Goal: Find specific fact: Find specific fact

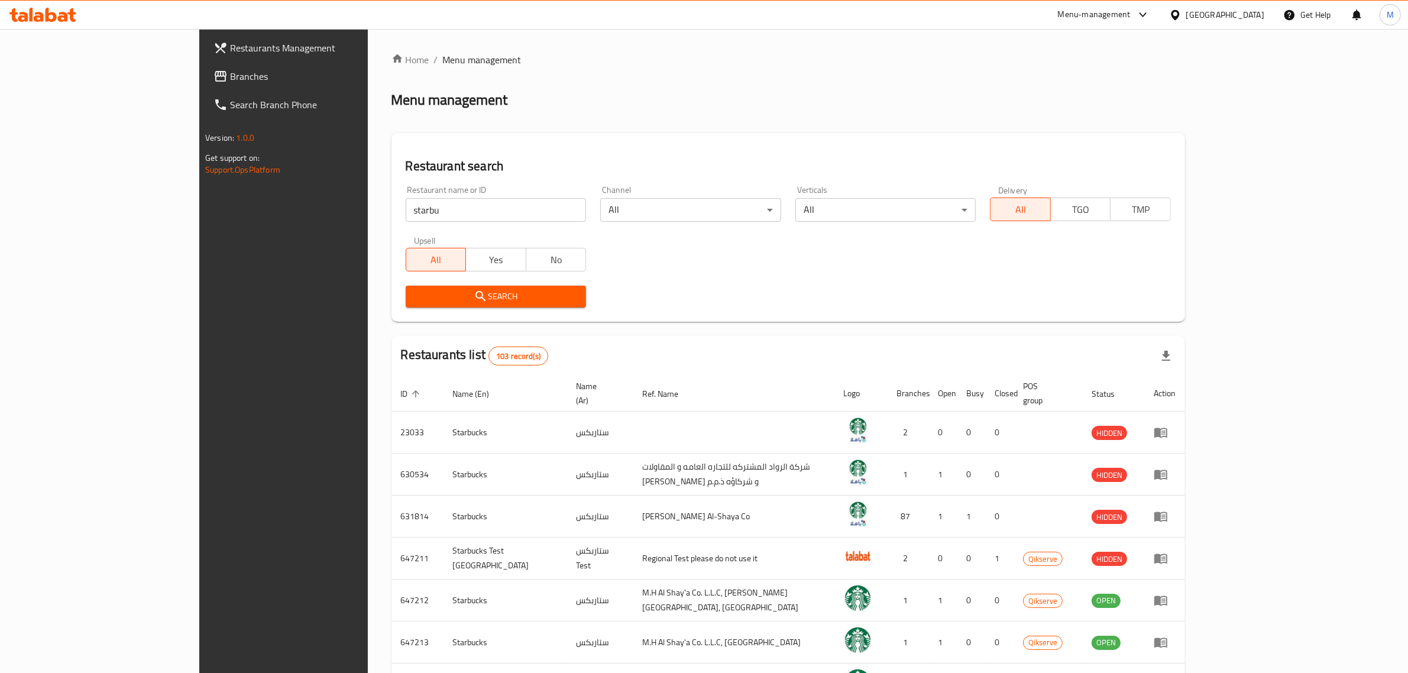
click at [406, 207] on input "starbu" at bounding box center [496, 210] width 181 height 24
paste input "Pret"
click button "Search" at bounding box center [496, 297] width 181 height 22
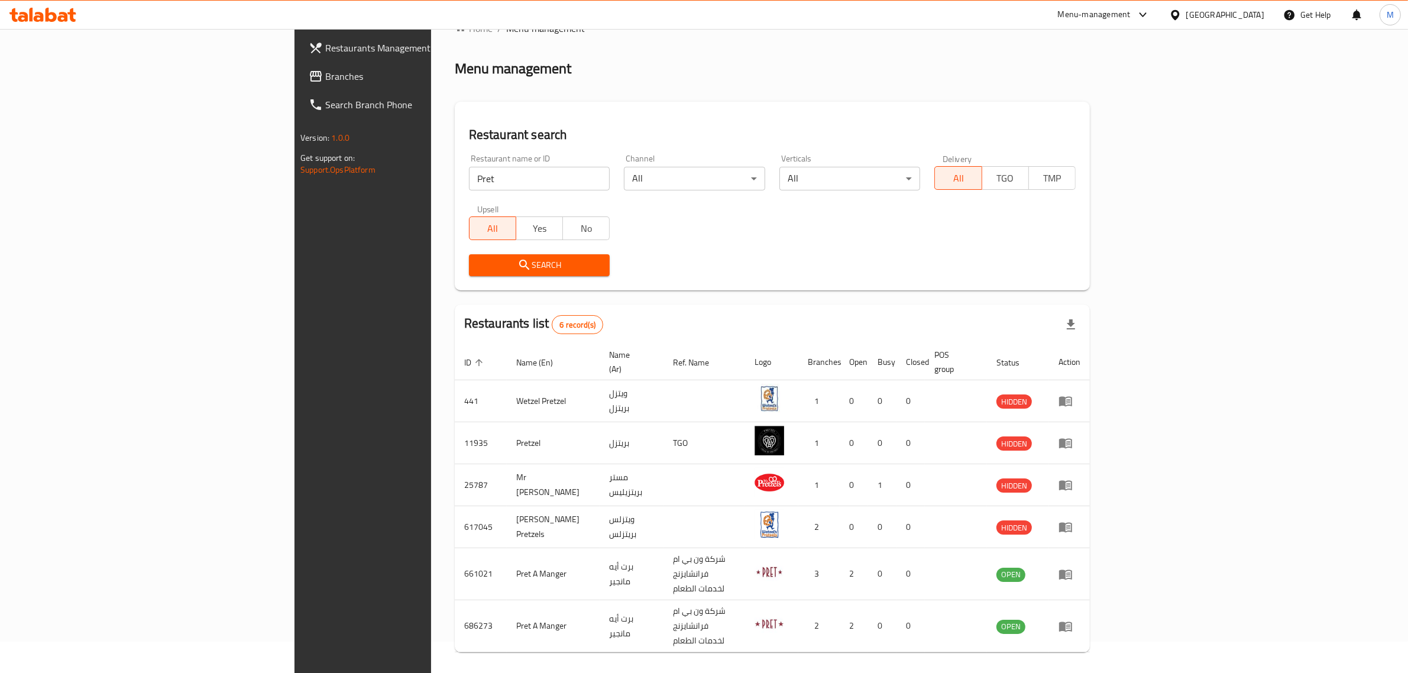
scroll to position [40, 0]
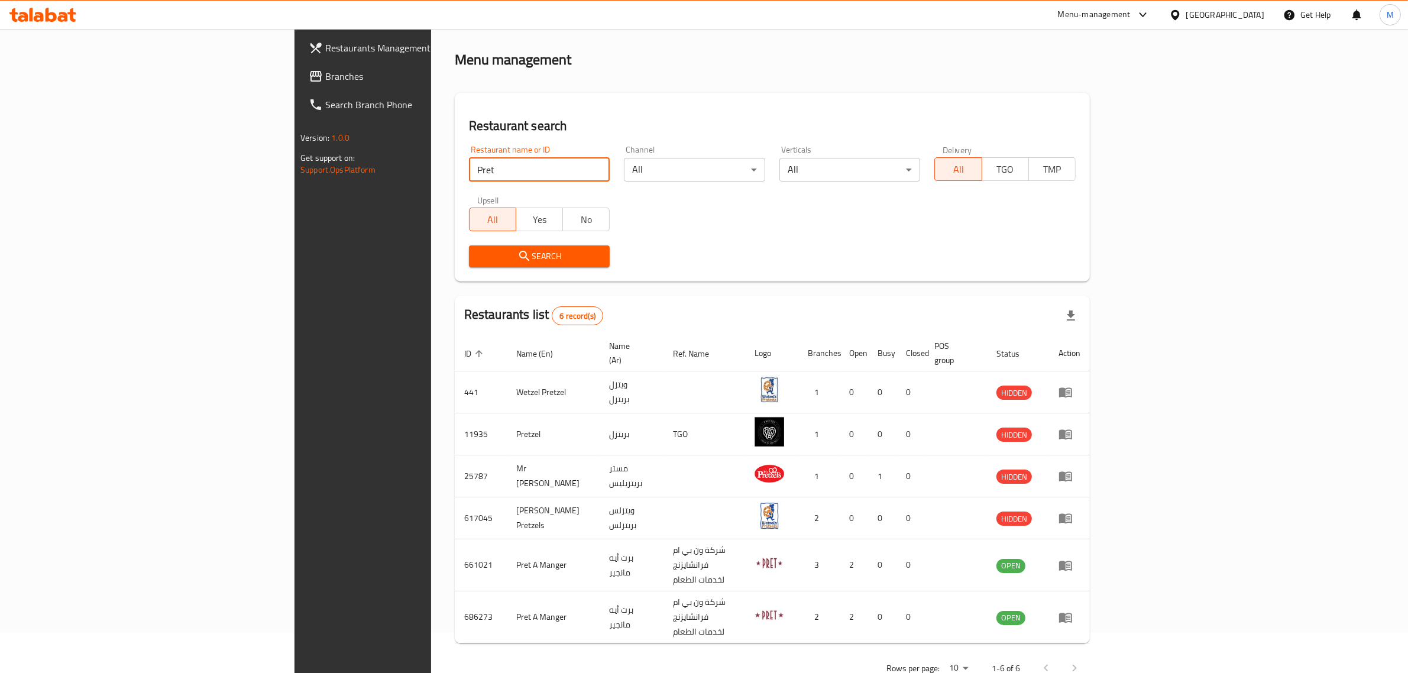
drag, startPoint x: 399, startPoint y: 174, endPoint x: 229, endPoint y: 182, distance: 170.5
click at [295, 182] on div "Restaurants Management Branches Search Branch Phone Version: 1.0.0 Get support …" at bounding box center [704, 348] width 819 height 719
click button "Search" at bounding box center [539, 256] width 141 height 22
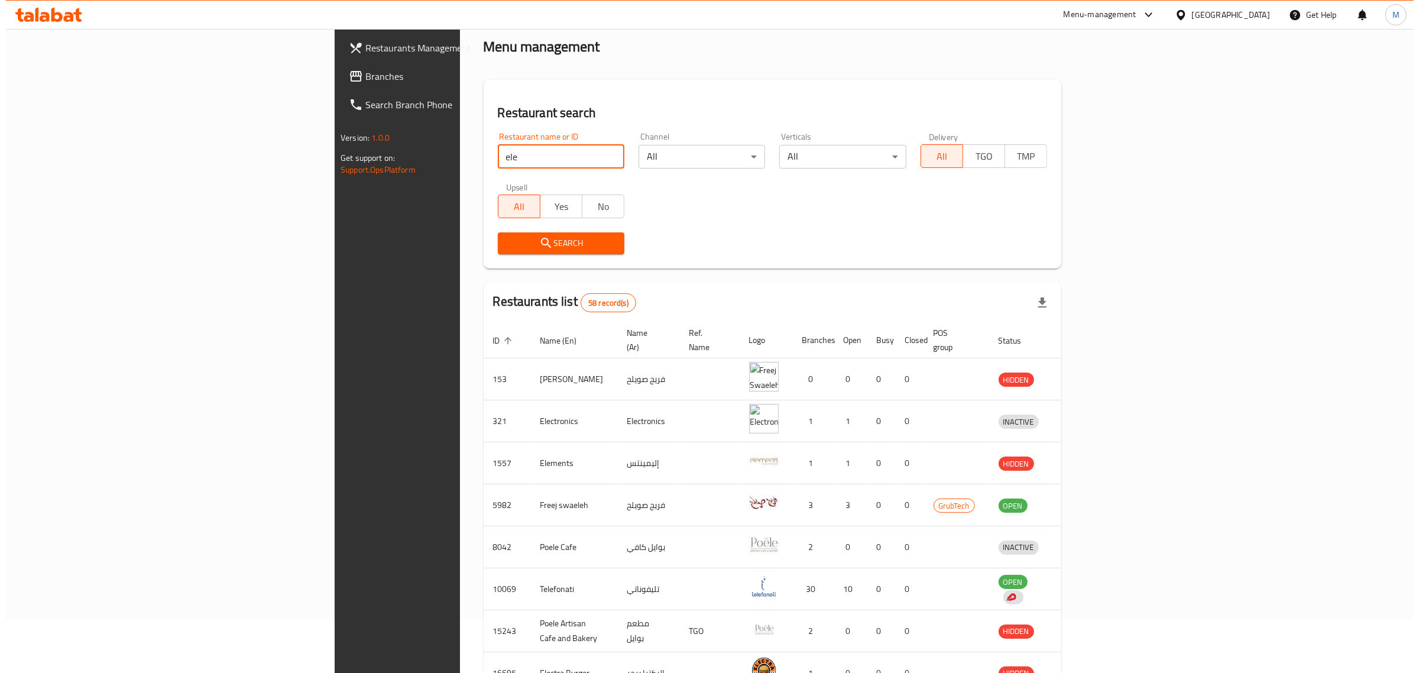
scroll to position [0, 0]
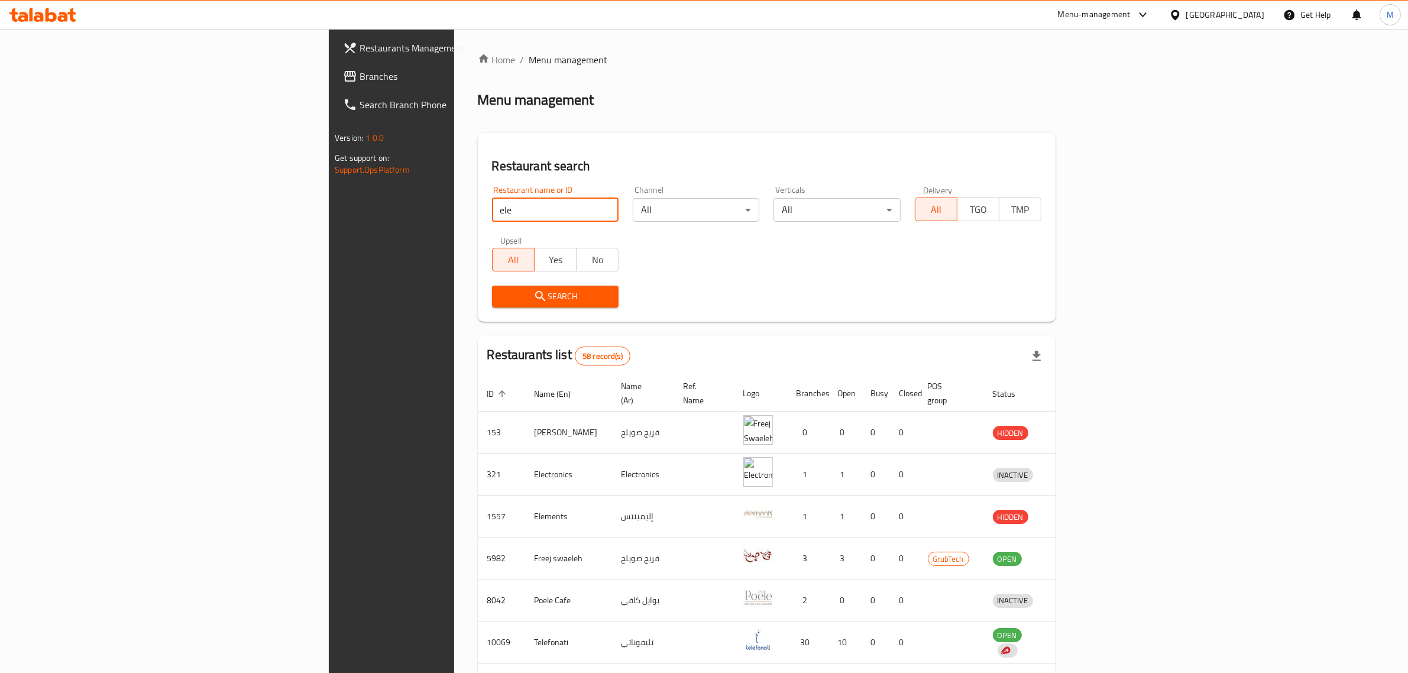
click at [492, 208] on input "ele" at bounding box center [555, 210] width 127 height 24
type input "ellena"
click button "Search" at bounding box center [555, 297] width 127 height 22
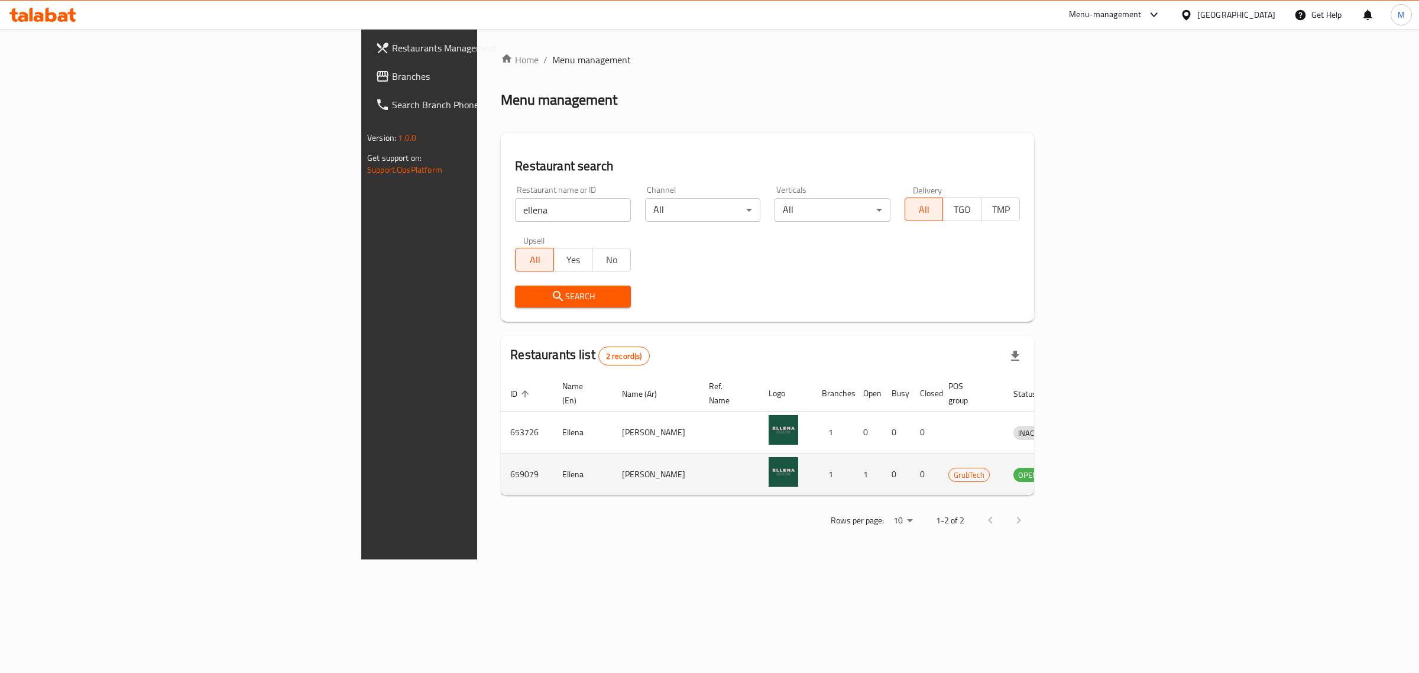
click at [501, 455] on td "659079" at bounding box center [527, 475] width 52 height 42
copy td "659079"
